Goal: Task Accomplishment & Management: Manage account settings

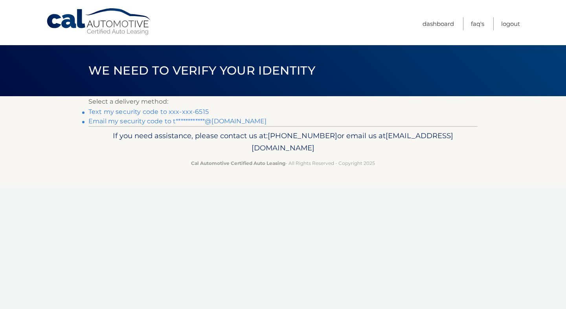
click at [141, 112] on link "Text my security code to xxx-xxx-6515" at bounding box center [148, 111] width 120 height 7
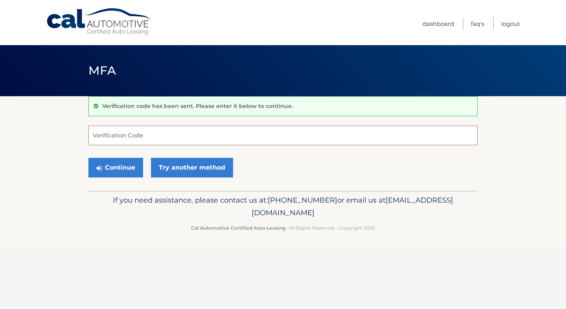
click at [120, 139] on input "Verification Code" at bounding box center [282, 136] width 389 height 20
type input "833138"
click at [116, 167] on button "Continue" at bounding box center [115, 168] width 55 height 20
click at [117, 165] on button "Continue" at bounding box center [115, 168] width 55 height 20
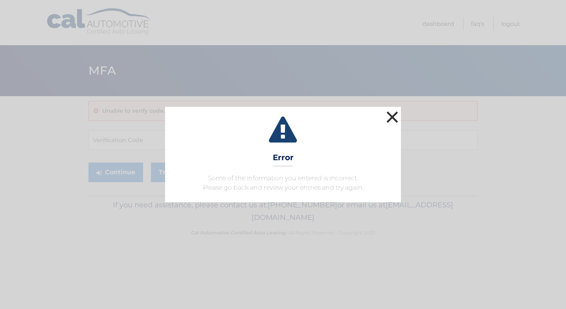
click at [395, 116] on button "×" at bounding box center [392, 117] width 16 height 16
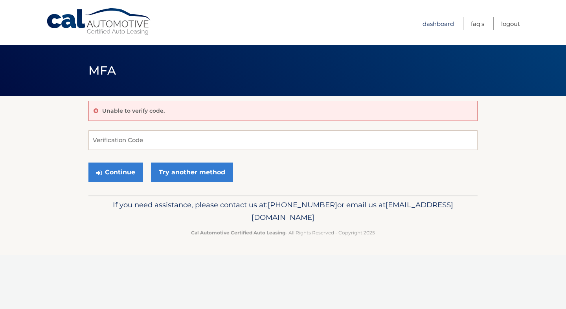
click at [433, 19] on link "Dashboard" at bounding box center [437, 23] width 31 height 13
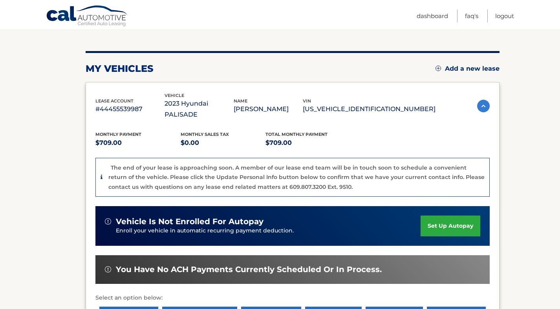
scroll to position [81, 0]
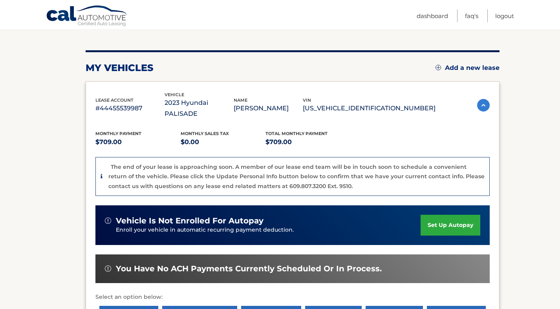
click at [479, 100] on img at bounding box center [483, 105] width 13 height 13
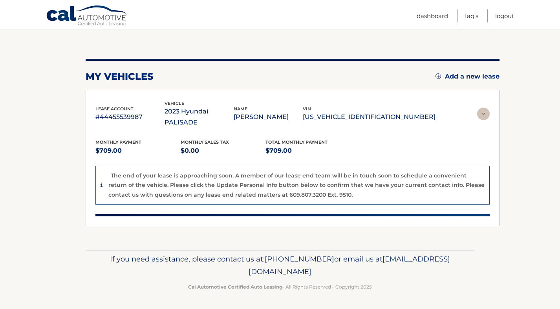
scroll to position [0, 0]
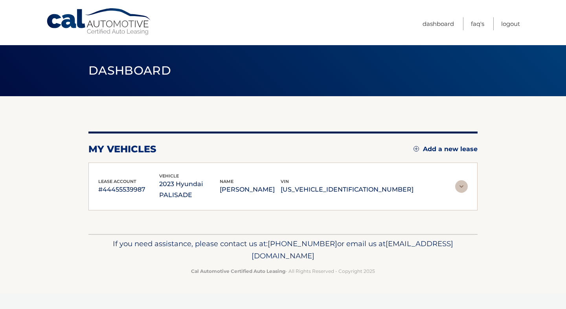
click at [461, 182] on img at bounding box center [461, 186] width 13 height 13
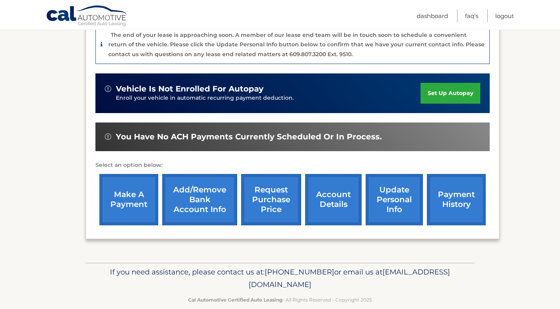
scroll to position [213, 0]
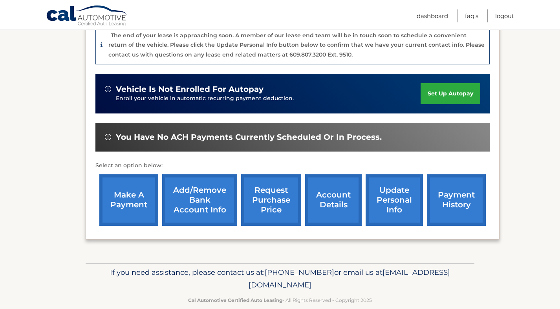
click at [128, 209] on link "make a payment" at bounding box center [128, 199] width 59 height 51
click at [122, 188] on link "make a payment" at bounding box center [128, 199] width 59 height 51
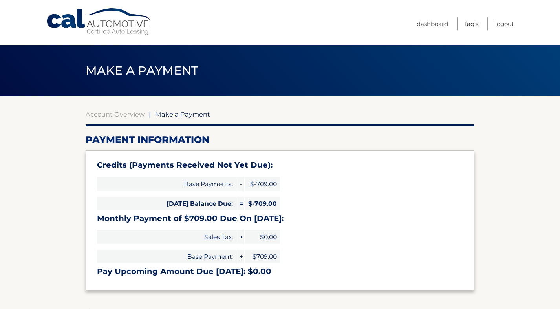
select select "MWQxOThjOTItZDUxZC00YWE0LTk5ZDYtYjk1NmFiZjU5NzEw"
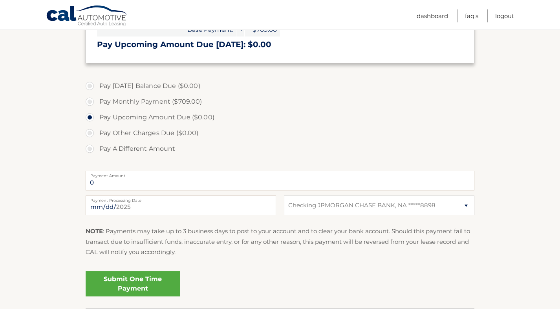
scroll to position [210, 0]
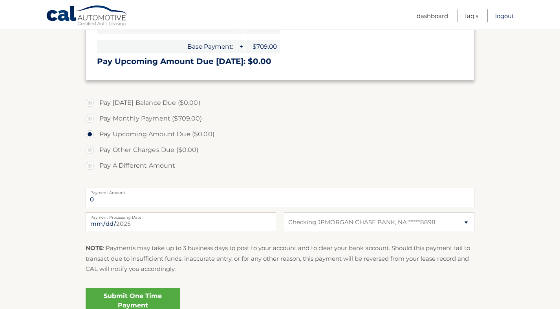
click at [507, 19] on link "Logout" at bounding box center [504, 15] width 19 height 13
